Goal: Task Accomplishment & Management: Use online tool/utility

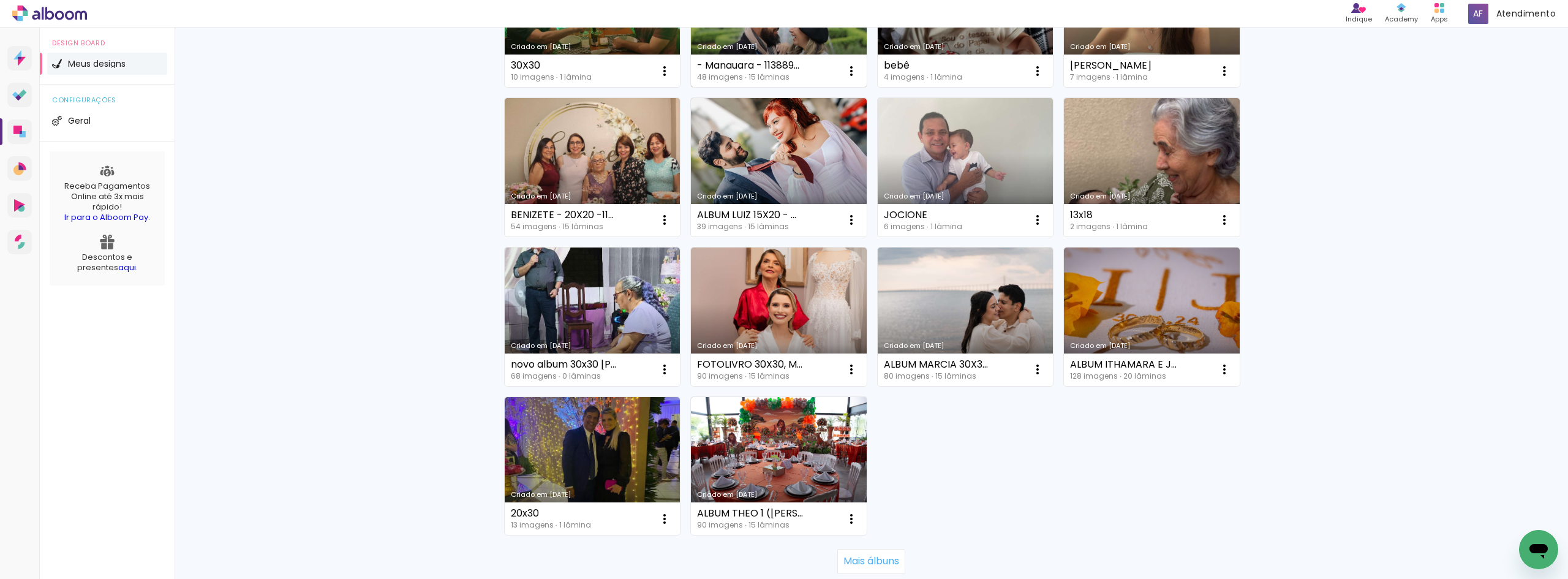
scroll to position [674, 0]
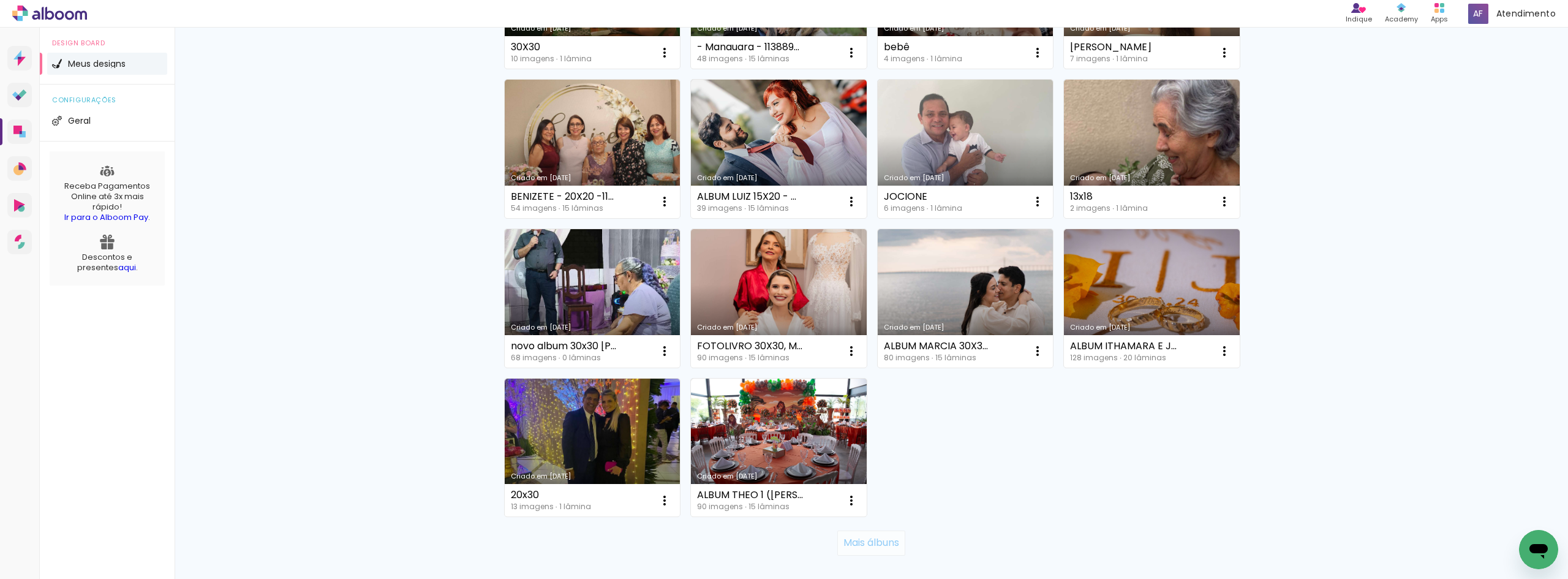
click at [0, 0] on slot "Mais álbuns" at bounding box center [0, 0] width 0 height 0
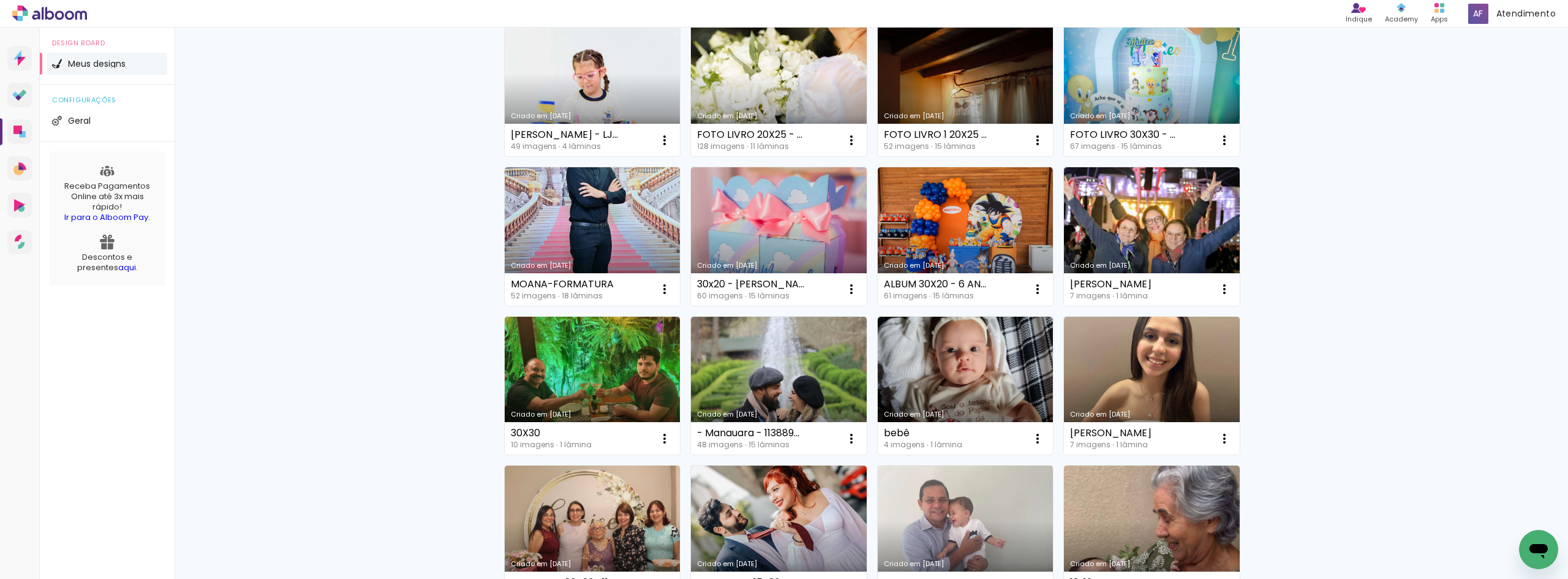
scroll to position [0, 0]
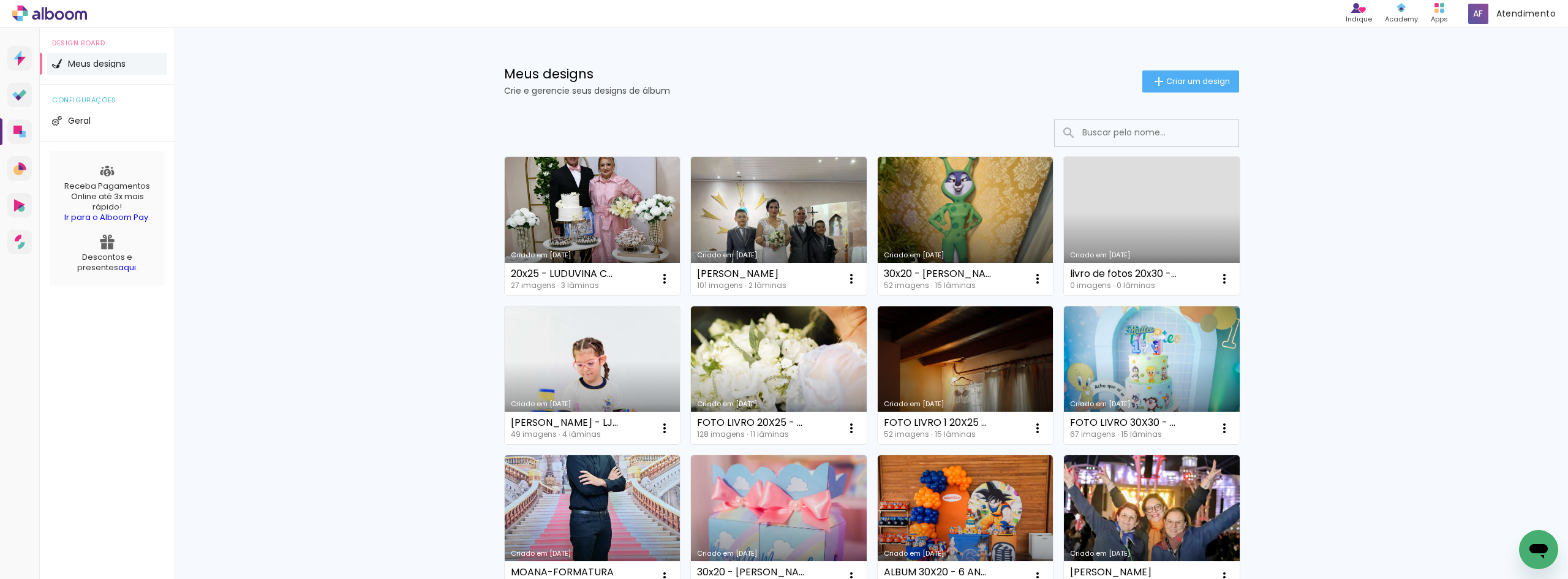
click at [1166, 139] on input at bounding box center [1163, 132] width 174 height 25
click at [1148, 142] on input at bounding box center [1163, 132] width 174 height 25
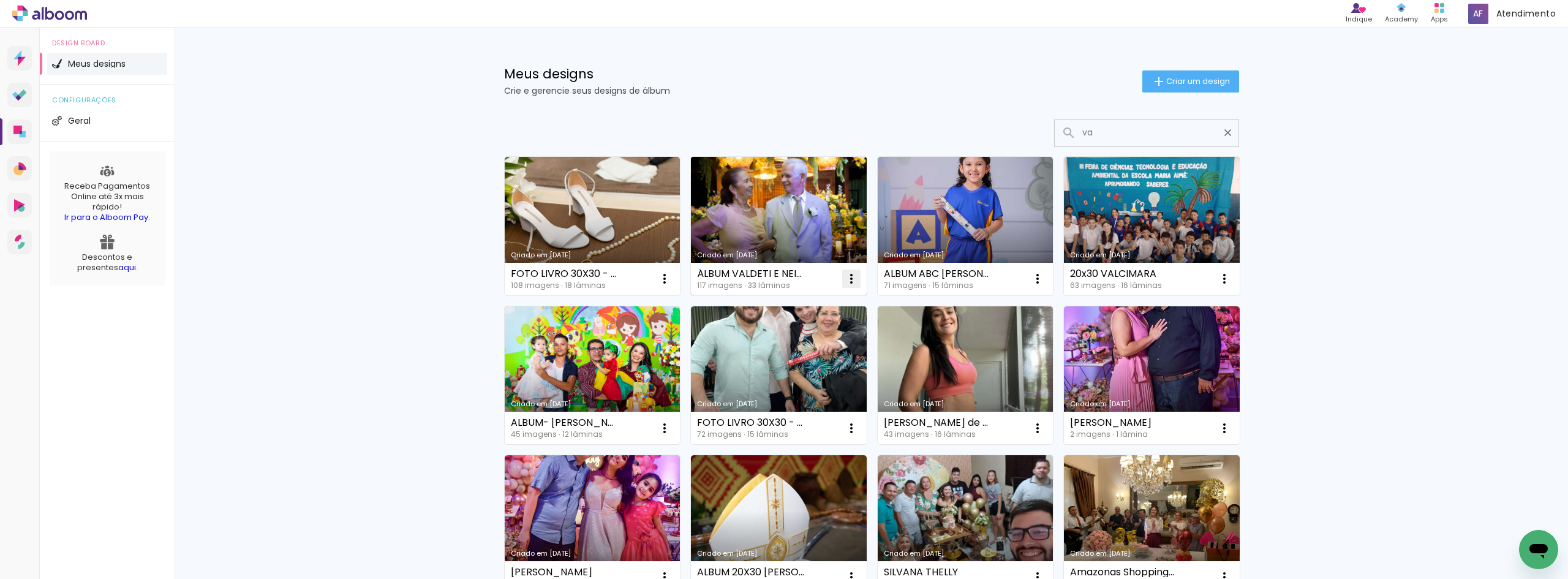
type input "va"
type paper-input "va"
click at [844, 277] on iron-icon at bounding box center [852, 279] width 15 height 15
click at [773, 306] on span "Abrir" at bounding box center [774, 306] width 19 height 8
